Goal: Transaction & Acquisition: Register for event/course

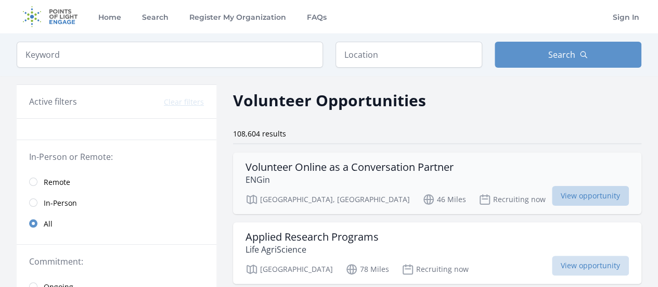
click at [563, 199] on span "View opportunity" at bounding box center [590, 196] width 77 height 20
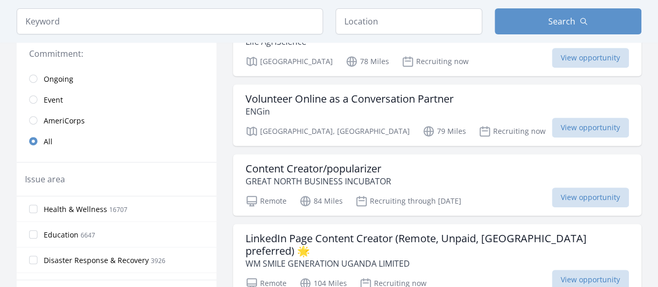
scroll to position [208, 0]
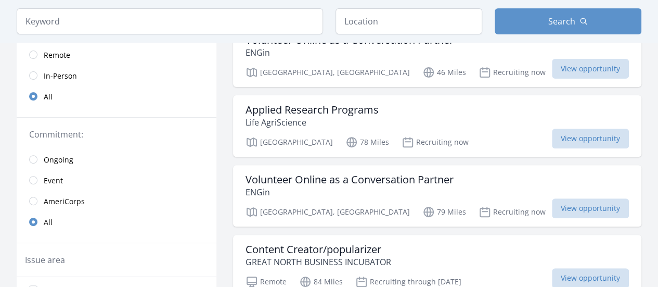
scroll to position [104, 0]
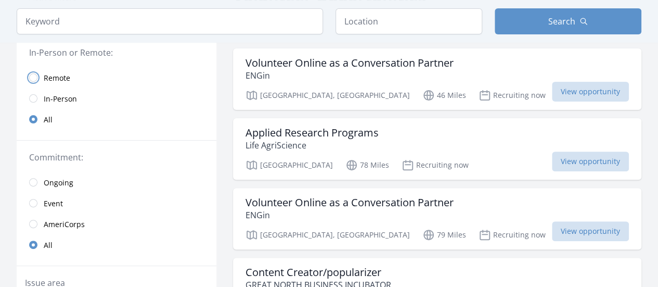
click at [34, 74] on input "radio" at bounding box center [33, 77] width 8 height 8
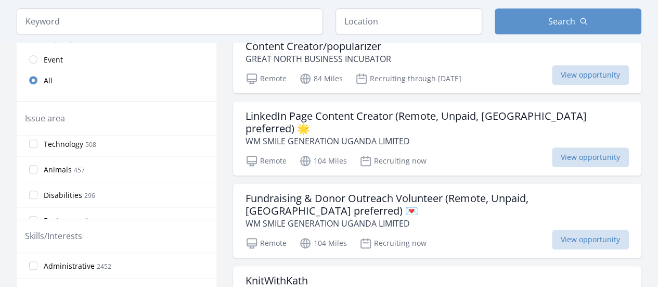
scroll to position [260, 0]
click at [39, 165] on label "Environment 289" at bounding box center [117, 168] width 200 height 21
click at [37, 165] on input "Environment 289" at bounding box center [33, 168] width 8 height 8
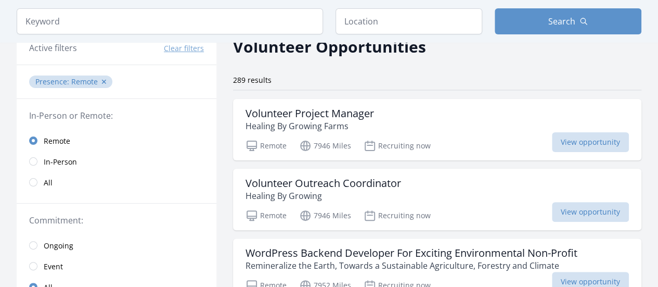
scroll to position [52, 0]
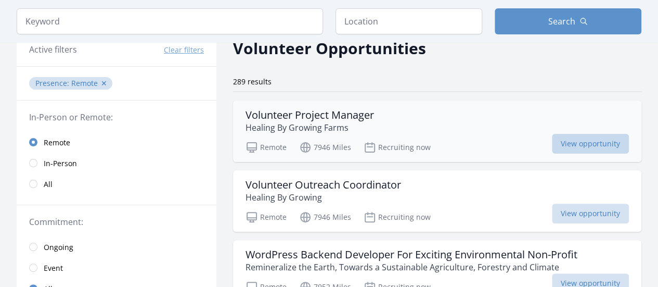
click at [560, 143] on span "View opportunity" at bounding box center [590, 144] width 77 height 20
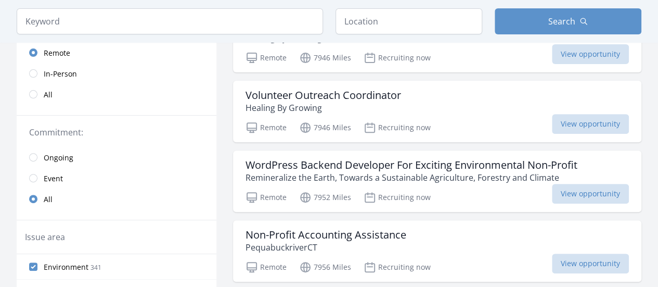
scroll to position [156, 0]
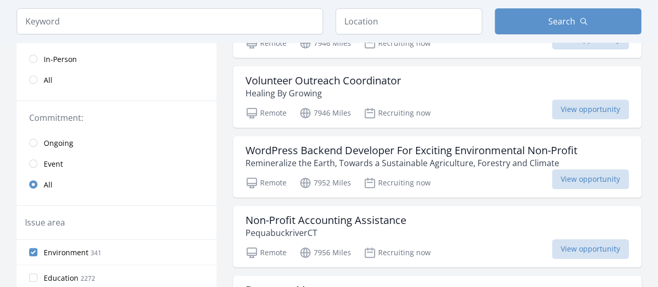
click at [40, 166] on link "Event" at bounding box center [117, 163] width 200 height 21
click at [36, 163] on input "radio" at bounding box center [33, 163] width 8 height 8
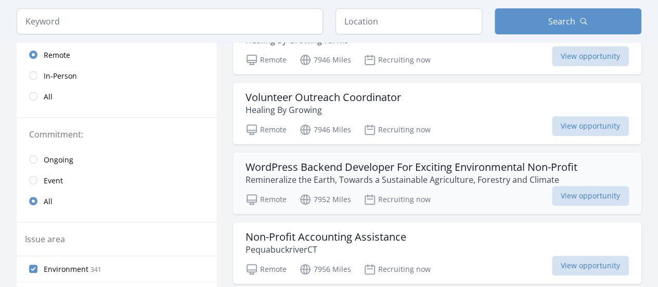
scroll to position [156, 0]
